Goal: Transaction & Acquisition: Purchase product/service

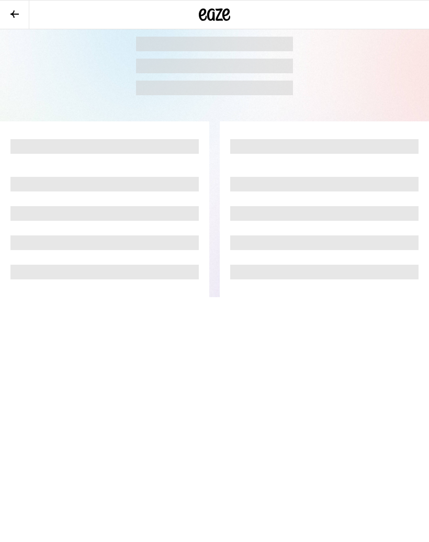
click at [13, 16] on icon at bounding box center [14, 14] width 13 height 13
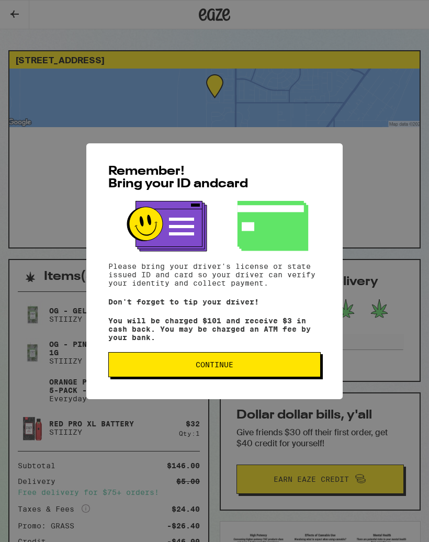
click at [181, 374] on button "Continue" at bounding box center [214, 364] width 213 height 25
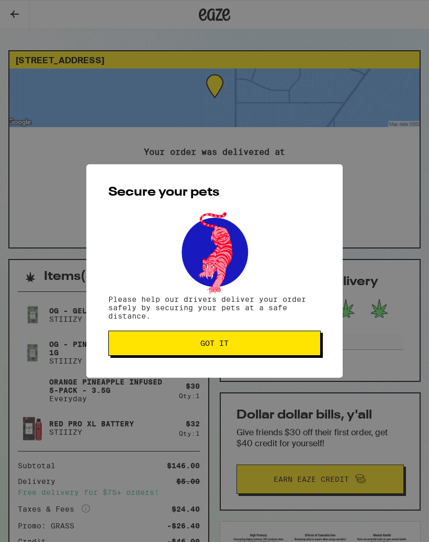
click at [203, 345] on span "Got it" at bounding box center [214, 343] width 28 height 7
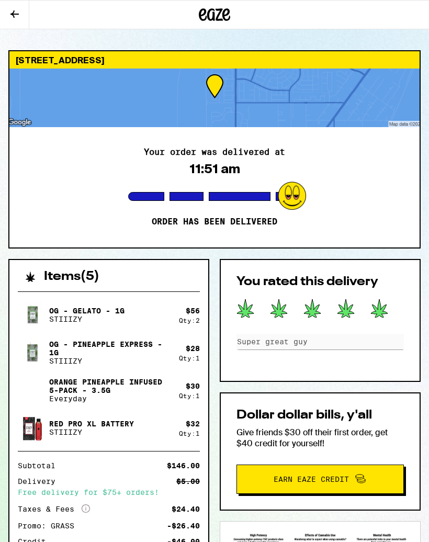
click at [210, 8] on icon at bounding box center [214, 14] width 31 height 19
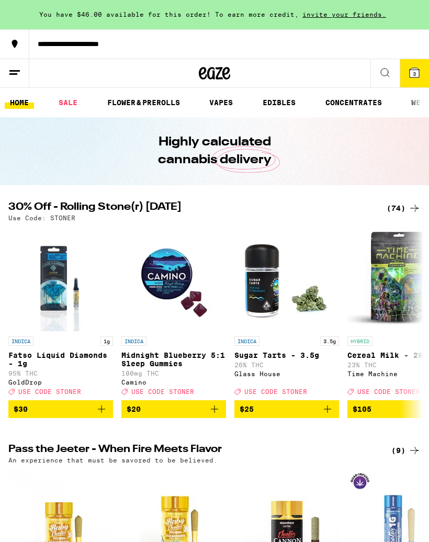
click at [413, 73] on span "3" at bounding box center [414, 74] width 3 height 6
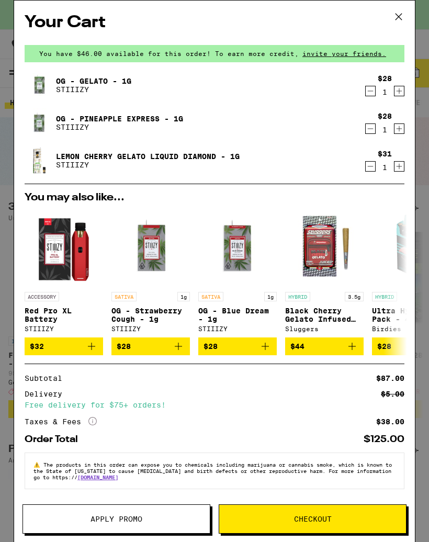
click at [390, 20] on button at bounding box center [399, 17] width 32 height 33
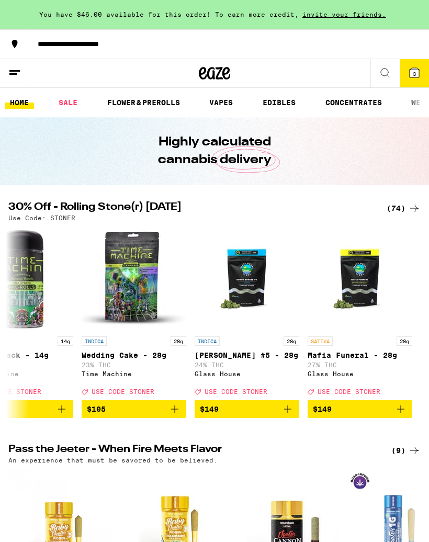
scroll to position [0, 7954]
click at [412, 74] on icon at bounding box center [414, 72] width 9 height 9
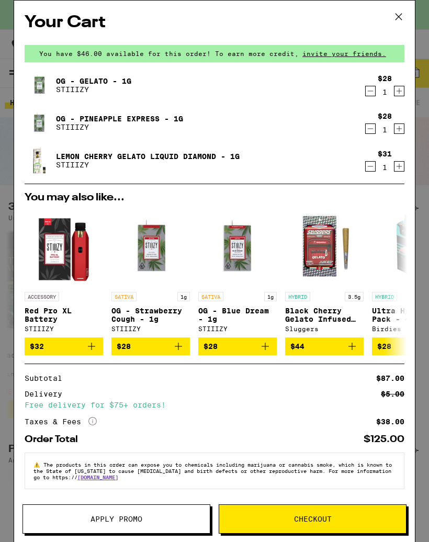
click at [399, 94] on icon "Increment" at bounding box center [399, 91] width 9 height 13
click at [368, 129] on icon "Decrement" at bounding box center [371, 129] width 6 height 0
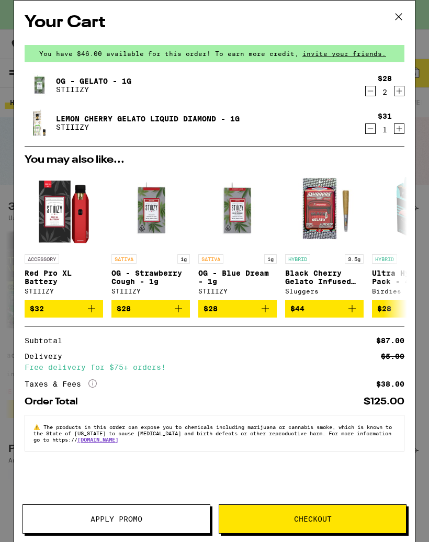
click at [399, 13] on icon at bounding box center [399, 17] width 16 height 16
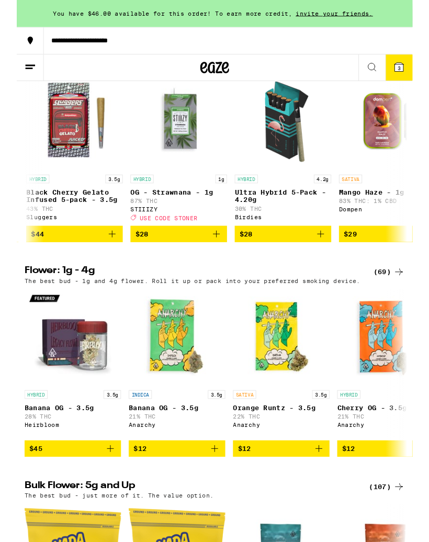
scroll to position [0, 564]
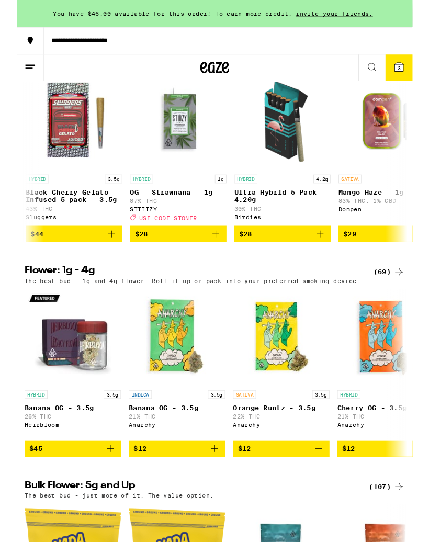
click at [223, 262] on button "$28" at bounding box center [175, 253] width 105 height 18
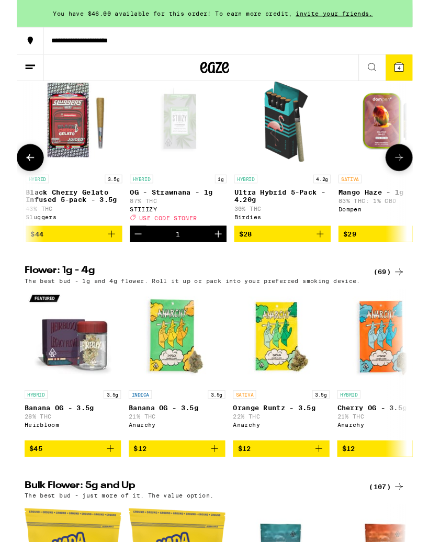
click at [132, 260] on icon "Decrement" at bounding box center [132, 253] width 13 height 13
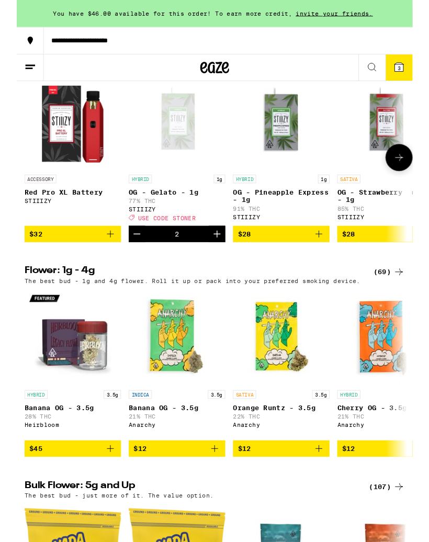
scroll to position [0, 0]
click at [422, 68] on button "3" at bounding box center [414, 73] width 29 height 28
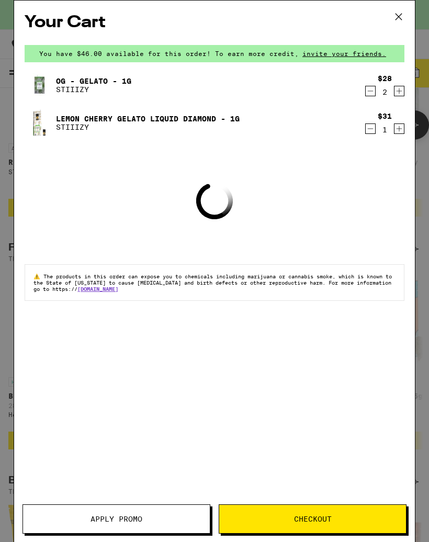
click at [94, 516] on span "Apply Promo" at bounding box center [117, 519] width 52 height 7
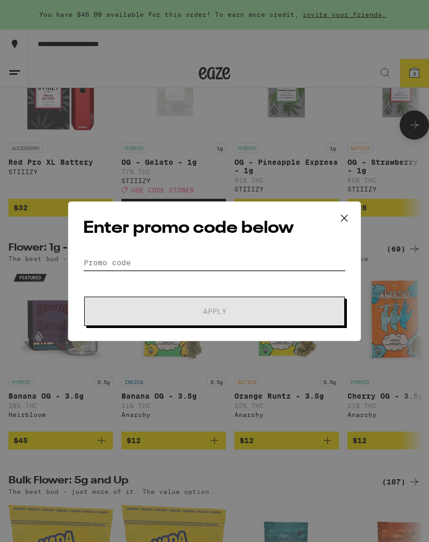
click at [191, 262] on input "Promo Code" at bounding box center [214, 263] width 263 height 16
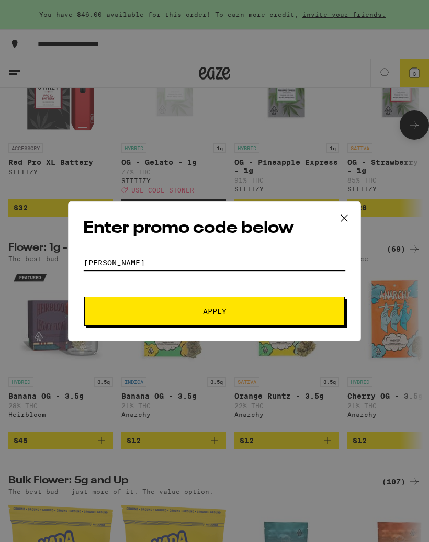
type input "[PERSON_NAME]"
click at [246, 308] on span "Apply" at bounding box center [214, 311] width 188 height 7
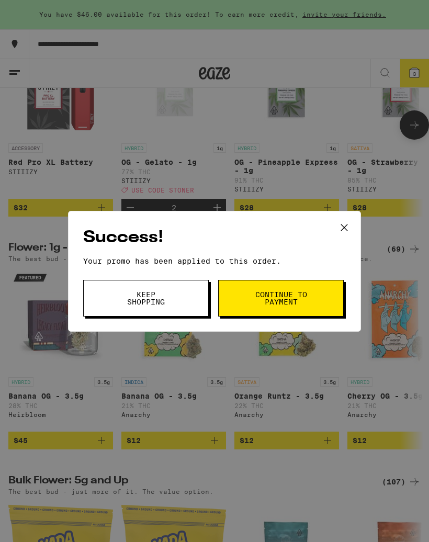
click at [344, 226] on icon at bounding box center [344, 227] width 6 height 6
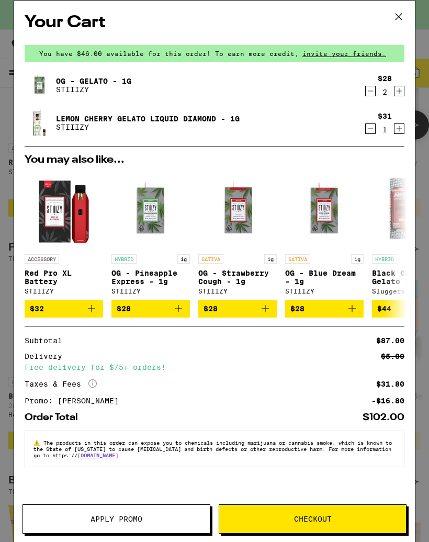
click at [398, 92] on icon "Increment" at bounding box center [399, 91] width 9 height 13
click at [370, 130] on icon "Decrement" at bounding box center [370, 128] width 9 height 13
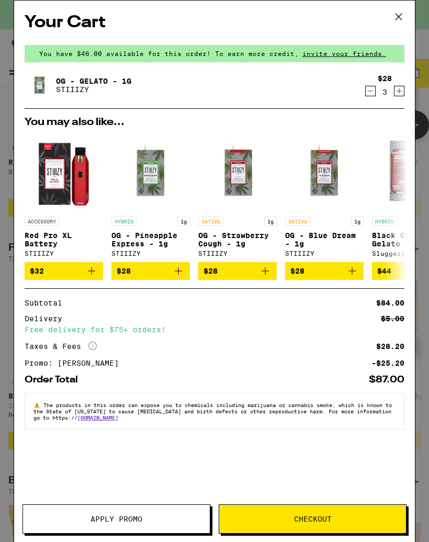
click at [396, 20] on icon at bounding box center [399, 17] width 16 height 16
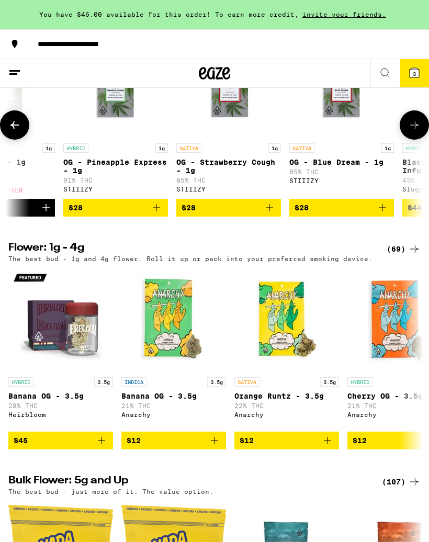
scroll to position [0, 175]
